Goal: Navigation & Orientation: Find specific page/section

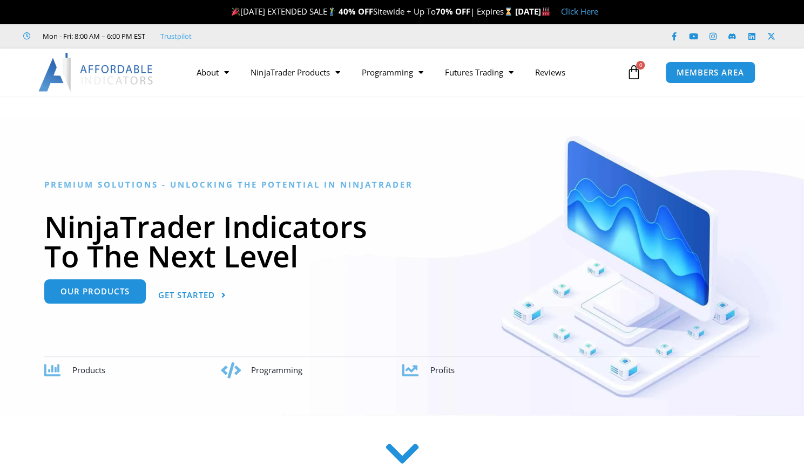
click at [87, 294] on span "Our Products" at bounding box center [94, 292] width 69 height 8
